Goal: Find specific page/section: Find specific page/section

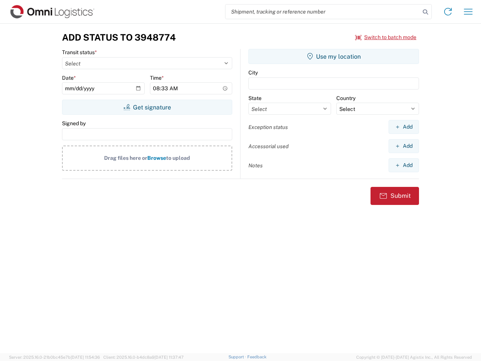
click at [323, 12] on input "search" at bounding box center [322, 12] width 195 height 14
click at [425, 12] on icon at bounding box center [425, 12] width 11 height 11
click at [448, 12] on icon at bounding box center [448, 12] width 12 height 12
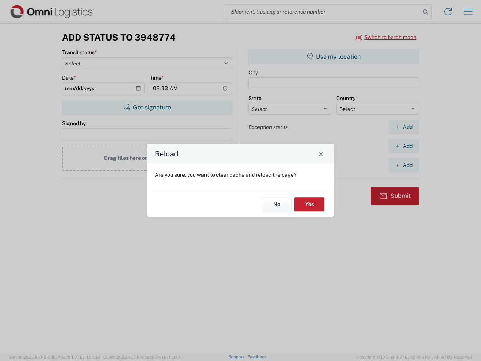
click at [386, 37] on div "Reload Are you sure, you want to clear cache and reload the page? No Yes" at bounding box center [240, 180] width 481 height 361
click at [147, 107] on div "Reload Are you sure, you want to clear cache and reload the page? No Yes" at bounding box center [240, 180] width 481 height 361
click at [334, 56] on div "Reload Are you sure, you want to clear cache and reload the page? No Yes" at bounding box center [240, 180] width 481 height 361
click at [403, 127] on div "Reload Are you sure, you want to clear cache and reload the page? No Yes" at bounding box center [240, 180] width 481 height 361
click at [403, 146] on div "Reload Are you sure, you want to clear cache and reload the page? No Yes" at bounding box center [240, 180] width 481 height 361
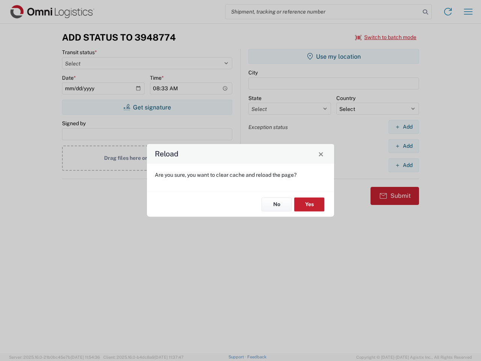
click at [403, 165] on div "Reload Are you sure, you want to clear cache and reload the page? No Yes" at bounding box center [240, 180] width 481 height 361
